Goal: Find specific page/section: Find specific page/section

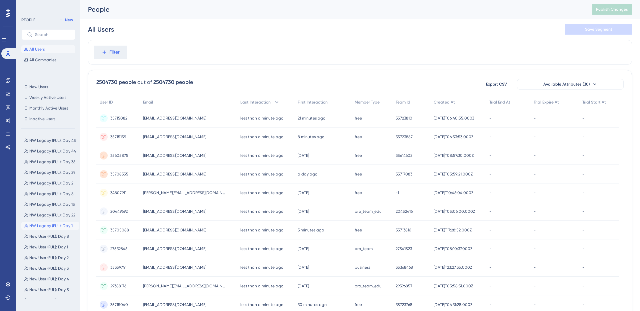
click at [59, 223] on span "NW Legacy (FUL): Day 1" at bounding box center [50, 225] width 43 height 5
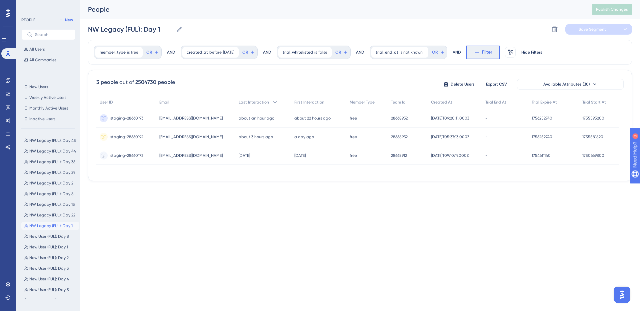
click at [475, 50] on button "Filter" at bounding box center [482, 52] width 33 height 13
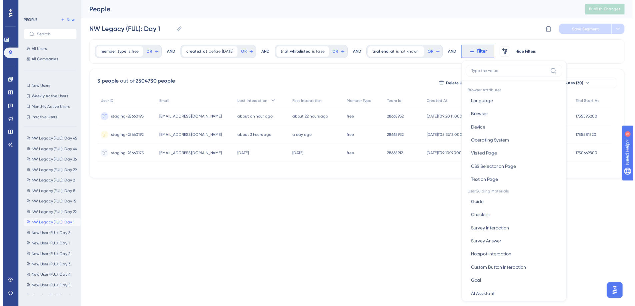
scroll to position [31, 0]
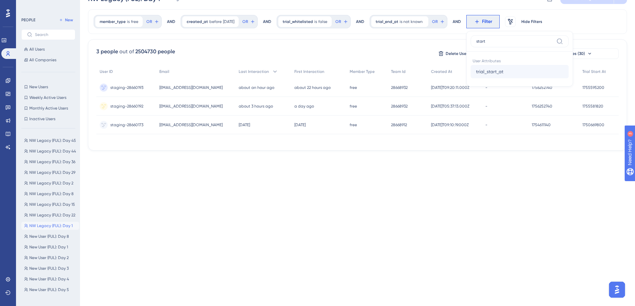
type input "start"
click at [491, 75] on span "trial_start_at" at bounding box center [489, 72] width 27 height 8
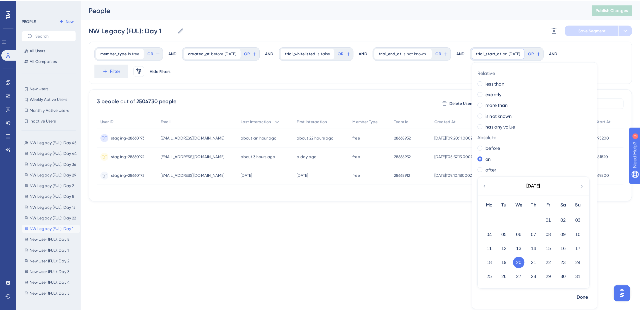
scroll to position [0, 0]
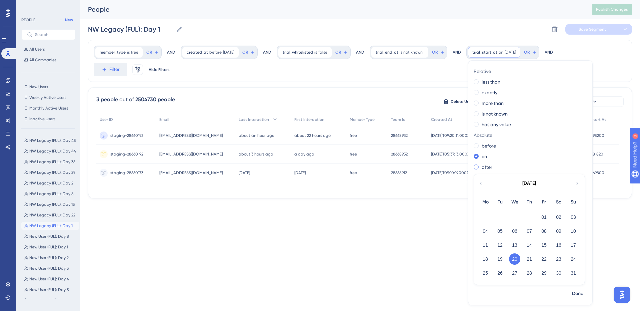
click at [492, 165] on label "after" at bounding box center [487, 167] width 11 height 8
click at [506, 272] on button "26" at bounding box center [499, 273] width 11 height 11
click at [515, 260] on button "20" at bounding box center [514, 259] width 11 height 11
click at [583, 293] on span "Done" at bounding box center [577, 294] width 11 height 8
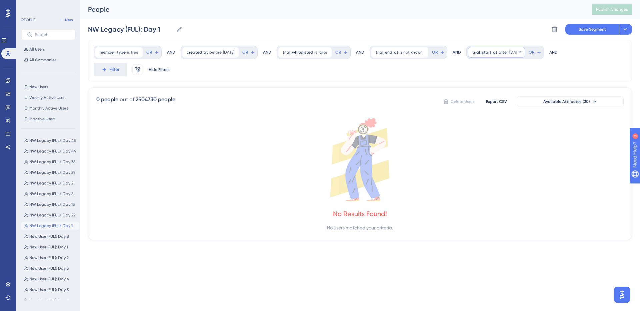
click at [508, 55] on div "trial_start_at after [DATE] [DATE] Remove" at bounding box center [496, 52] width 57 height 11
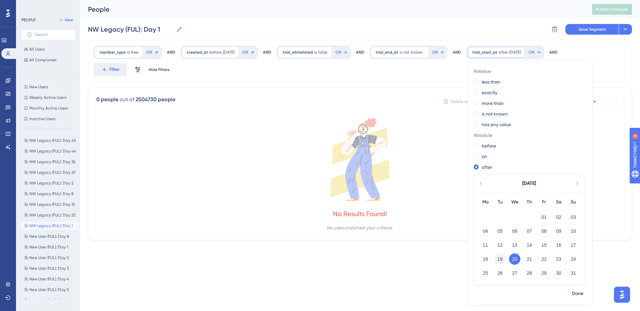
click at [504, 261] on button "19" at bounding box center [499, 259] width 11 height 11
click at [579, 290] on span "Done" at bounding box center [577, 294] width 11 height 8
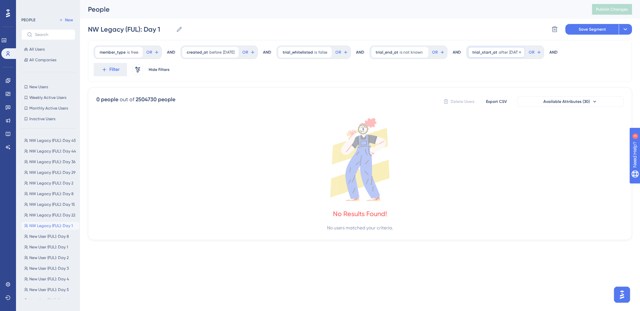
click at [500, 53] on div "trial_start_at after [DATE] [DATE] Remove" at bounding box center [496, 52] width 57 height 11
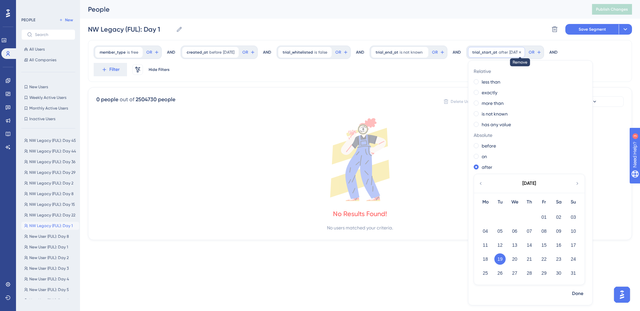
click at [521, 52] on icon at bounding box center [520, 52] width 2 height 2
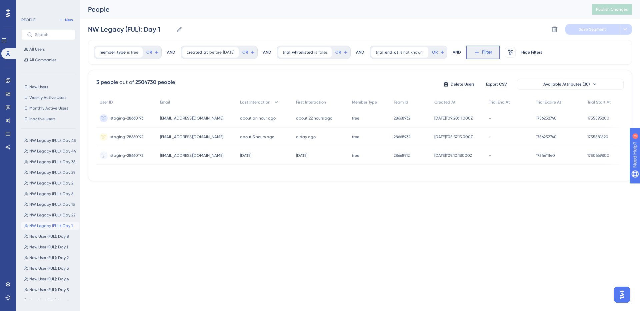
click at [491, 54] on span "Filter" at bounding box center [487, 52] width 10 height 8
